Goal: Transaction & Acquisition: Purchase product/service

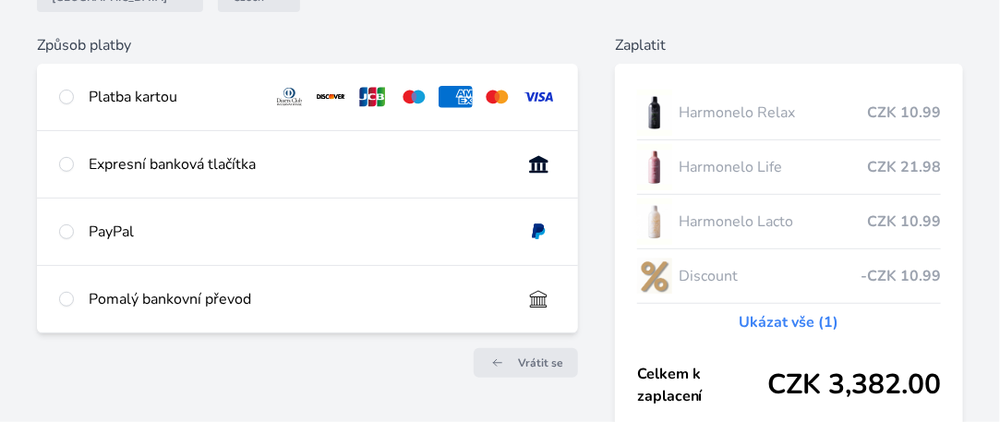
scroll to position [329, 0]
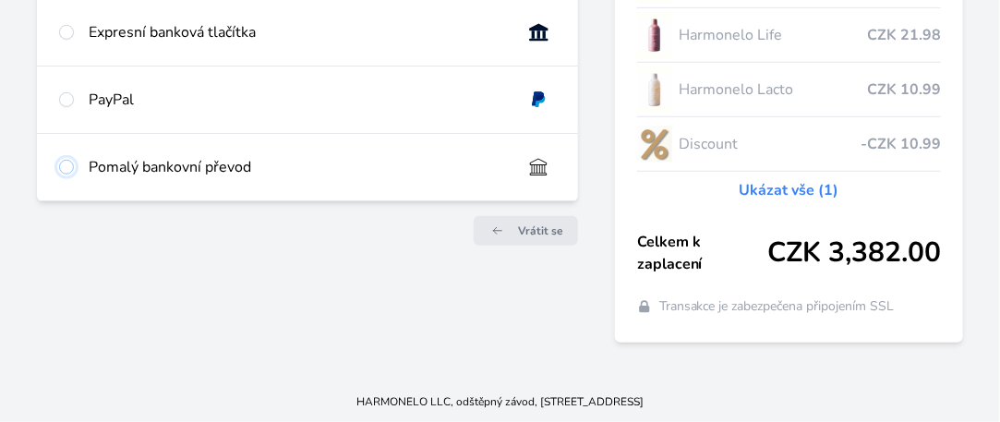
click at [70, 167] on input "radio" at bounding box center [66, 167] width 15 height 15
radio input "true"
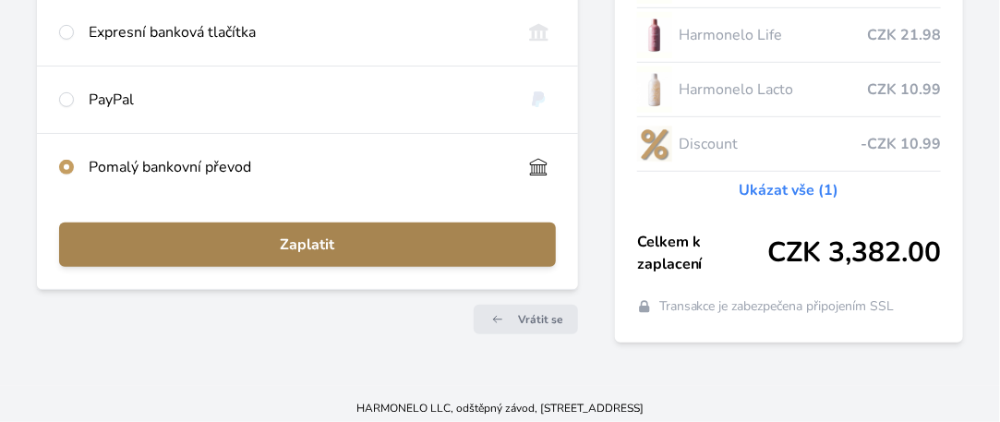
click at [338, 243] on span "Zaplatit" at bounding box center [307, 245] width 467 height 22
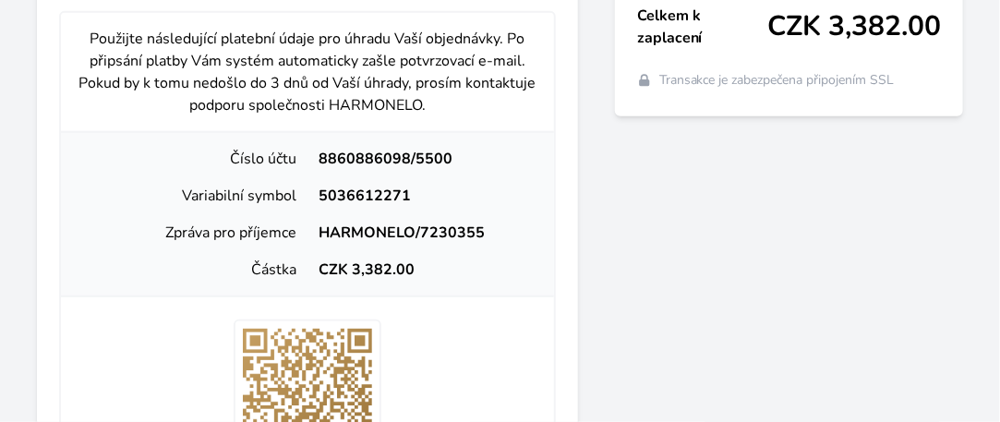
scroll to position [567, 0]
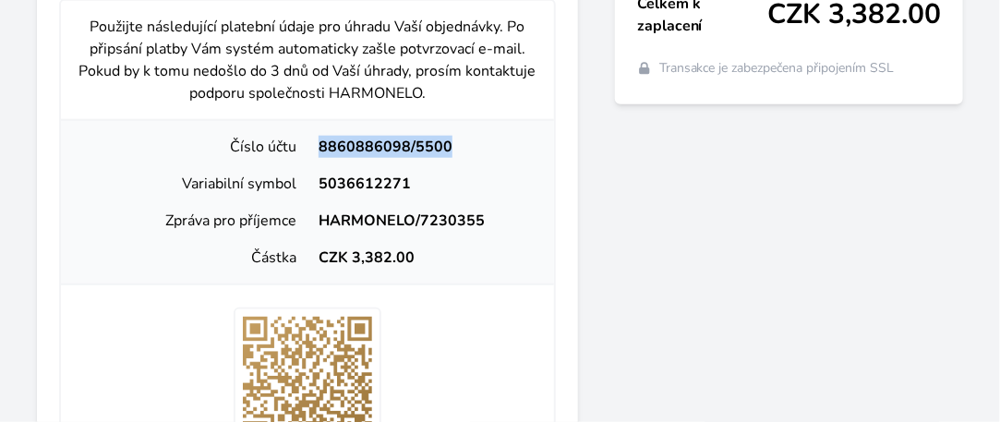
drag, startPoint x: 452, startPoint y: 140, endPoint x: 321, endPoint y: 152, distance: 130.8
click at [321, 152] on div "8860886098/5500" at bounding box center [424, 147] width 232 height 22
copy div "8860886098/5500"
click at [719, 236] on div "Zaplatit Harmonelo Relax CZK 10.99 Harmonelo Life CZK 21.98 Harmonelo Lacto CZK…" at bounding box center [789, 212] width 348 height 1097
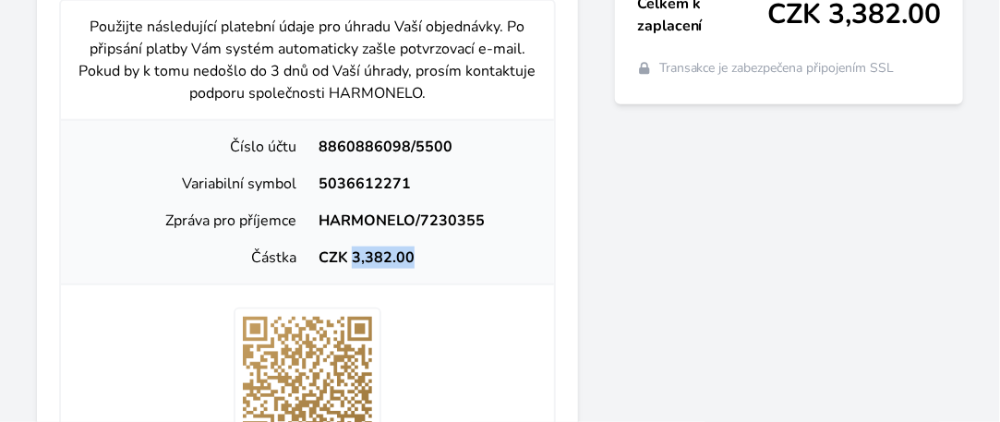
drag, startPoint x: 416, startPoint y: 258, endPoint x: 350, endPoint y: 261, distance: 65.7
click at [350, 261] on div "CZK 3,382.00" at bounding box center [424, 258] width 232 height 22
copy div "3,382.00"
click at [634, 247] on div "Zaplatit Harmonelo Relax CZK 10.99 Harmonelo Life CZK 21.98 Harmonelo Lacto CZK…" at bounding box center [789, 212] width 348 height 1097
drag, startPoint x: 410, startPoint y: 184, endPoint x: 319, endPoint y: 181, distance: 91.5
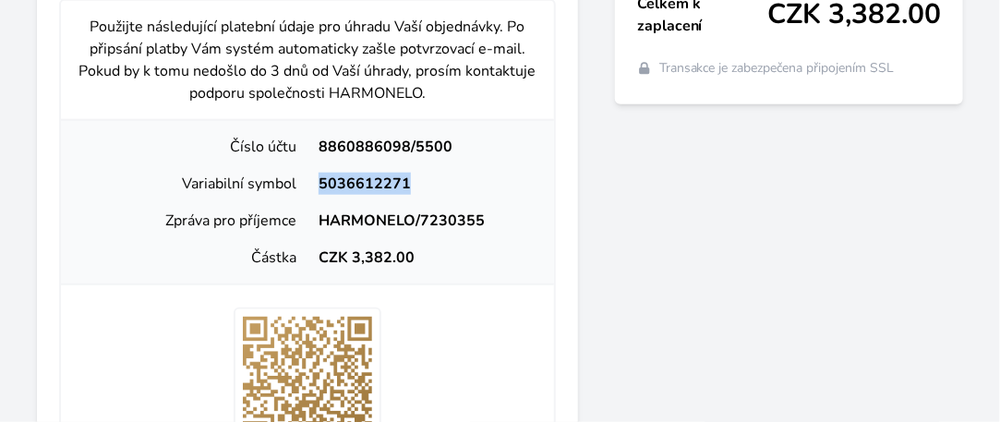
click at [319, 181] on div "5036612271" at bounding box center [424, 184] width 232 height 22
copy div "5036612271"
click at [644, 256] on div "Zaplatit Harmonelo Relax CZK 10.99 Harmonelo Life CZK 21.98 Harmonelo Lacto CZK…" at bounding box center [789, 212] width 348 height 1097
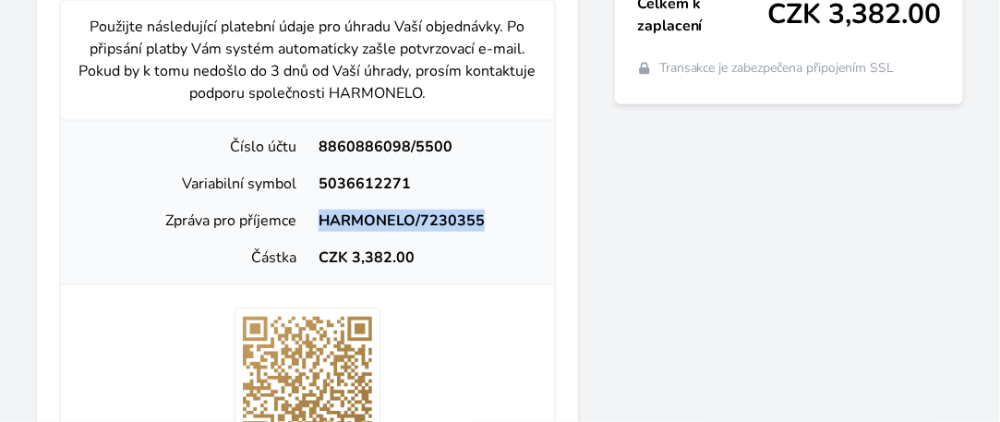
drag, startPoint x: 484, startPoint y: 221, endPoint x: 314, endPoint y: 219, distance: 169.9
click at [314, 219] on div "HARMONELO/7230355" at bounding box center [424, 221] width 232 height 22
copy div "HARMONELO/7230355"
click at [692, 230] on div "Zaplatit Harmonelo Relax CZK 10.99 Harmonelo Life CZK 21.98 Harmonelo Lacto CZK…" at bounding box center [789, 212] width 348 height 1097
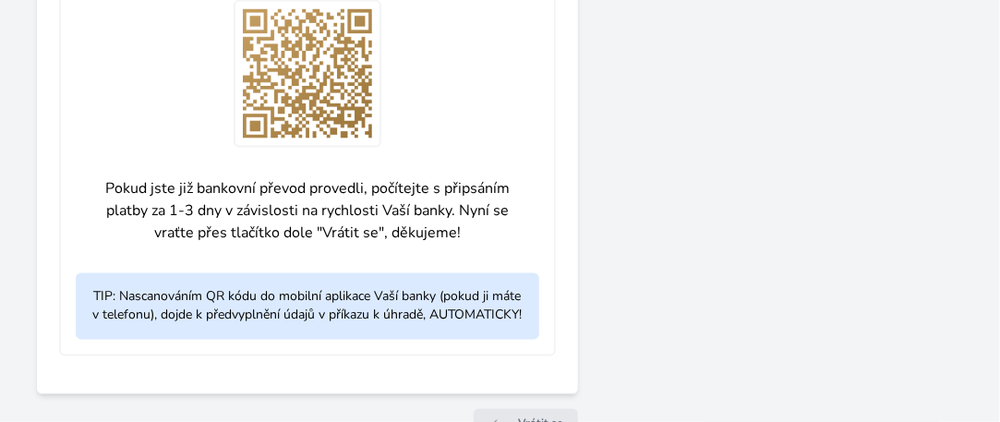
scroll to position [936, 0]
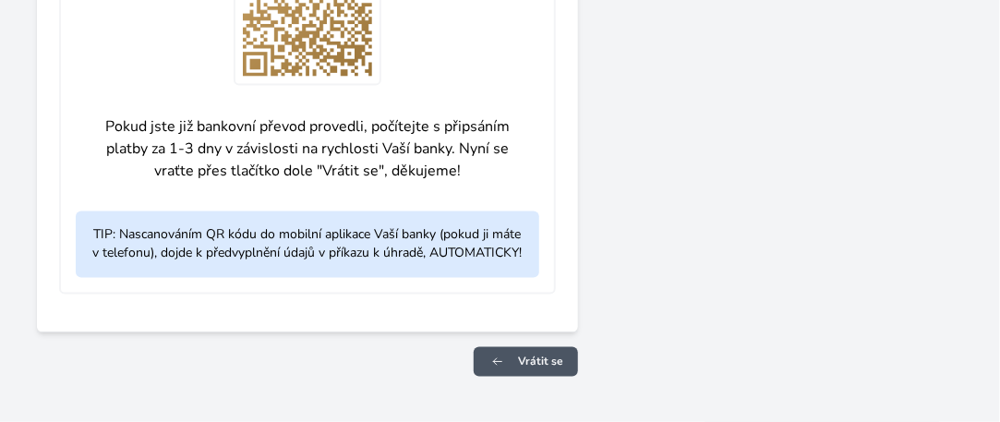
click at [541, 349] on link "Vrátit se" at bounding box center [526, 362] width 104 height 30
